Goal: Task Accomplishment & Management: Manage account settings

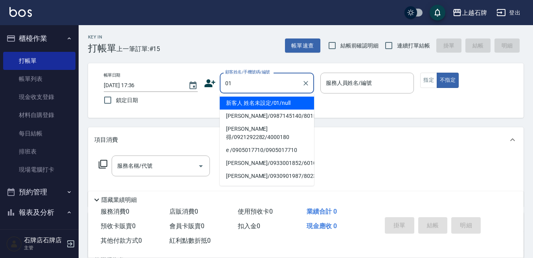
type input "01"
type input "6"
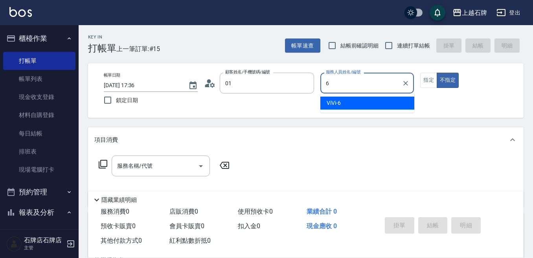
type input "新客人 姓名未設定/01/null"
type input "6"
type button "false"
type input "ViVi-6"
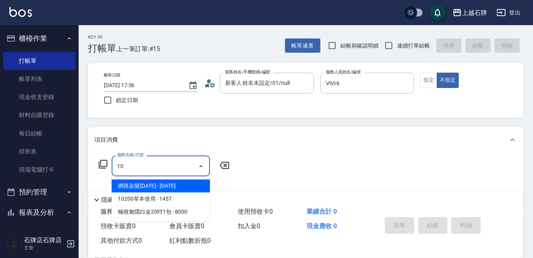
type input "1"
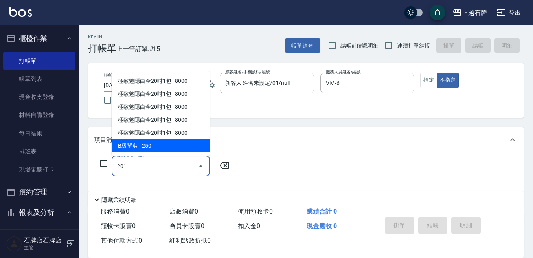
type input "B級單剪(201)"
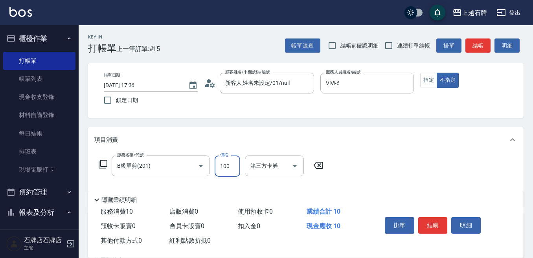
type input "100"
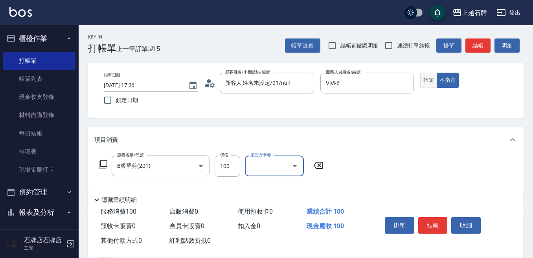
click at [436, 82] on button "指定" at bounding box center [429, 80] width 17 height 15
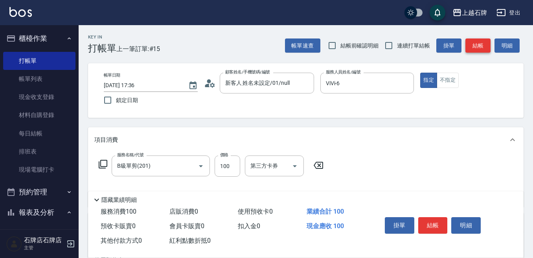
click at [475, 45] on button "結帳" at bounding box center [478, 46] width 25 height 15
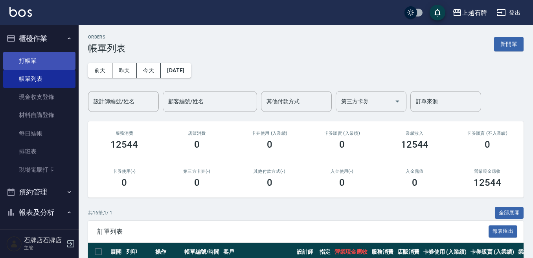
click at [28, 66] on link "打帳單" at bounding box center [39, 61] width 72 height 18
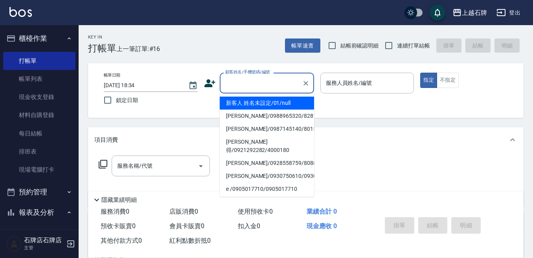
click at [293, 88] on input "顧客姓名/手機號碼/編號" at bounding box center [261, 83] width 76 height 14
type input "新客人 姓名未設定/01/null"
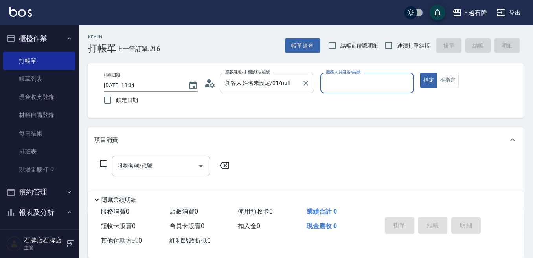
click at [421, 73] on button "指定" at bounding box center [429, 80] width 17 height 15
type button "true"
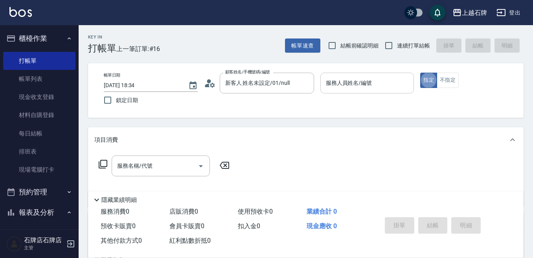
click at [371, 84] on input "服務人員姓名/編號" at bounding box center [367, 83] width 87 height 14
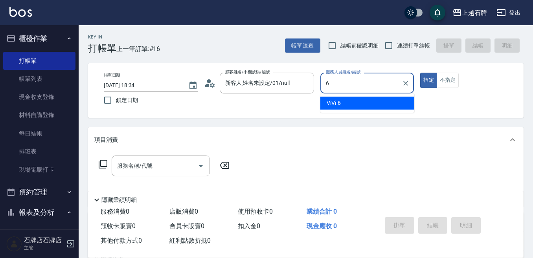
type input "ViVi-6"
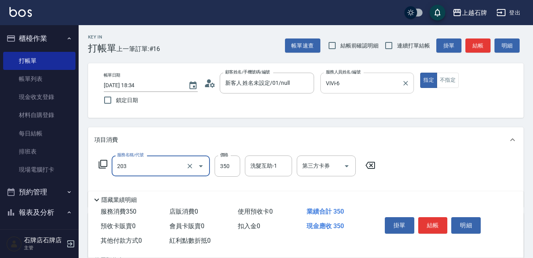
type input "B級洗+剪(203)"
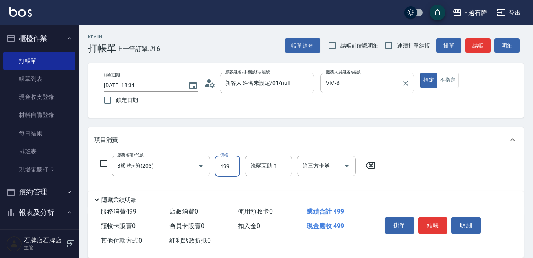
type input "499"
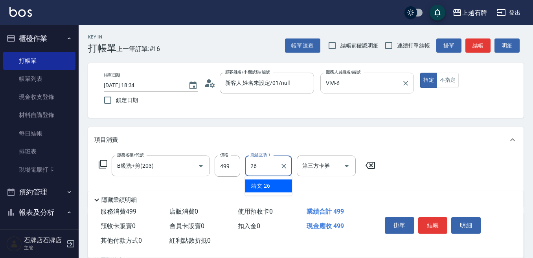
type input "靖文-26"
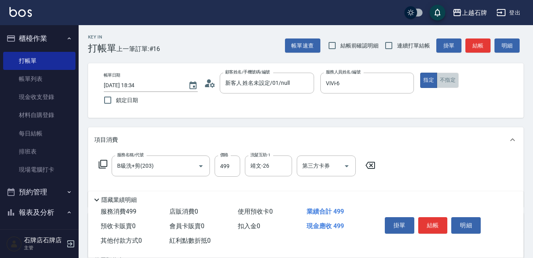
drag, startPoint x: 446, startPoint y: 77, endPoint x: 466, endPoint y: 73, distance: 20.5
click at [449, 78] on button "不指定" at bounding box center [448, 80] width 22 height 15
click at [476, 52] on button "結帳" at bounding box center [478, 46] width 25 height 15
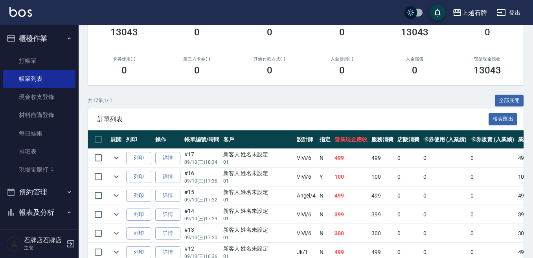
scroll to position [157, 0]
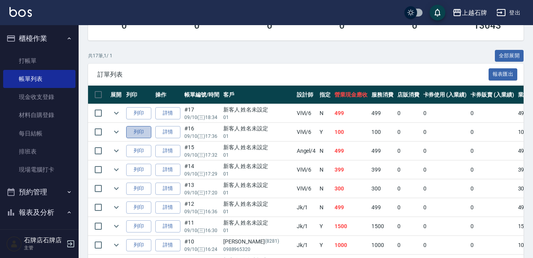
click at [150, 134] on button "列印" at bounding box center [138, 132] width 25 height 12
drag, startPoint x: 131, startPoint y: 110, endPoint x: 161, endPoint y: 114, distance: 29.9
click at [132, 110] on button "列印" at bounding box center [138, 113] width 25 height 12
